Goal: Task Accomplishment & Management: Use online tool/utility

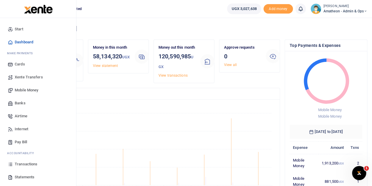
click at [19, 163] on span "Transactions" at bounding box center [26, 164] width 23 height 6
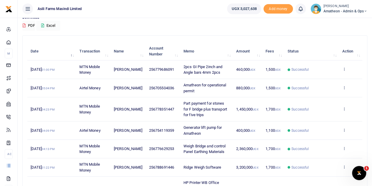
scroll to position [59, 0]
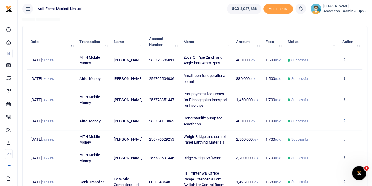
click at [344, 119] on icon at bounding box center [344, 120] width 4 height 4
click at [317, 130] on link "View details" at bounding box center [323, 130] width 46 height 8
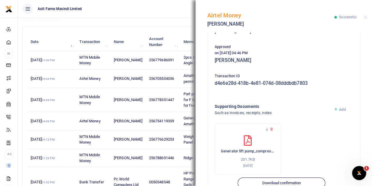
scroll to position [147, 0]
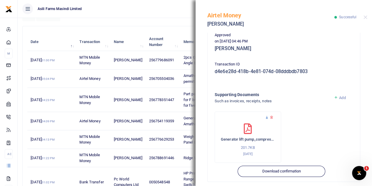
click at [267, 117] on icon at bounding box center [267, 117] width 4 height 4
